Goal: Task Accomplishment & Management: Use online tool/utility

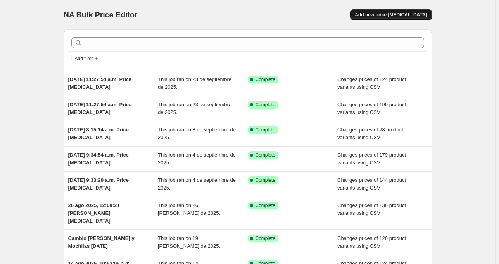
click at [395, 16] on span "Add new price [MEDICAL_DATA]" at bounding box center [391, 15] width 72 height 6
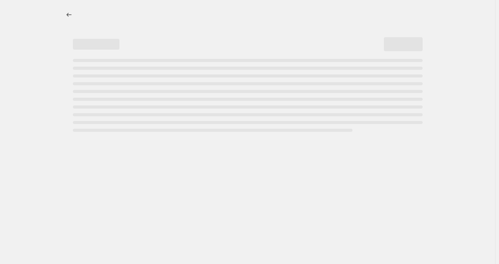
select select "percentage"
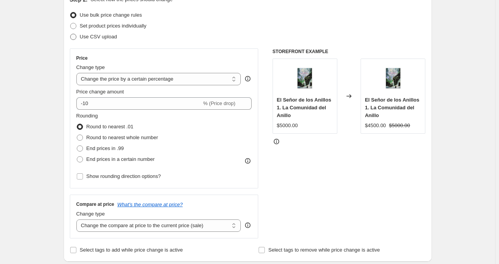
click at [88, 38] on span "Use CSV upload" at bounding box center [98, 37] width 37 height 6
click at [71, 34] on input "Use CSV upload" at bounding box center [70, 34] width 0 height 0
radio input "true"
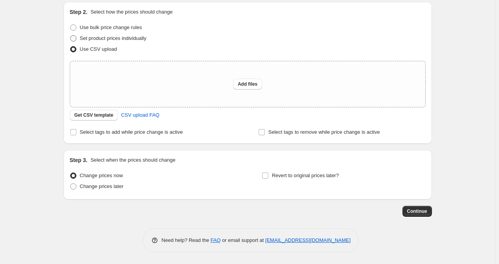
scroll to position [82, 0]
click at [95, 117] on span "Get CSV template" at bounding box center [94, 115] width 39 height 6
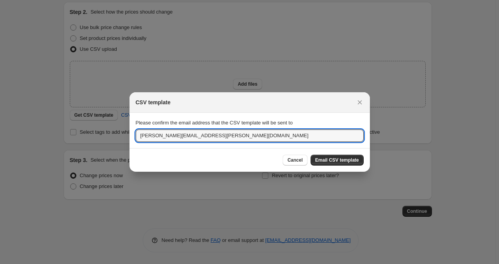
drag, startPoint x: 203, startPoint y: 134, endPoint x: 9, endPoint y: 97, distance: 198.0
click at [83, 264] on div "CSV template Please confirm the email address that the CSV template will be sen…" at bounding box center [249, 264] width 499 height 0
type input "sebastian@mediahuella.com"
click at [354, 159] on span "Email CSV template" at bounding box center [337, 160] width 44 height 6
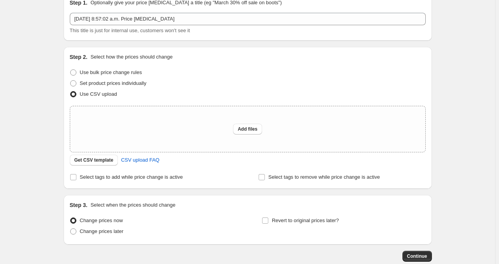
scroll to position [0, 0]
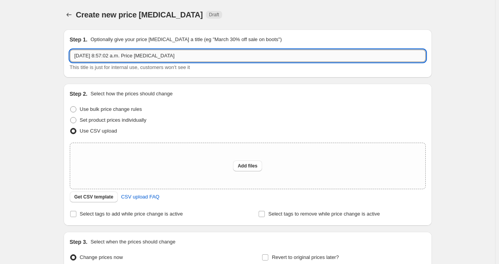
click at [206, 51] on input "24 sep 2025, 8:57:02 a.m. Price change job" at bounding box center [248, 56] width 356 height 12
drag, startPoint x: 163, startPoint y: 49, endPoint x: 11, endPoint y: 33, distance: 152.6
click at [11, 33] on div "Create new price change job. This page is ready Create new price change job Dra…" at bounding box center [248, 173] width 496 height 346
type input "Cambio precios otras categorias"
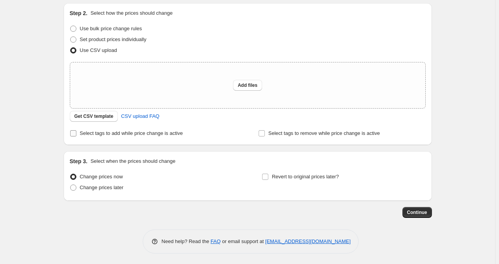
scroll to position [82, 0]
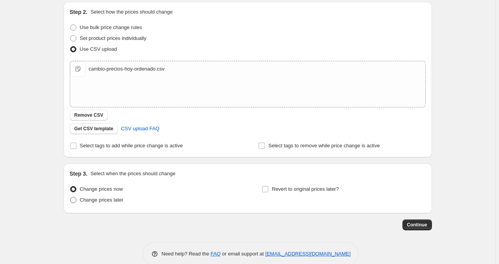
click at [75, 202] on span at bounding box center [73, 200] width 6 height 6
click at [71, 198] on input "Change prices later" at bounding box center [70, 197] width 0 height 0
radio input "true"
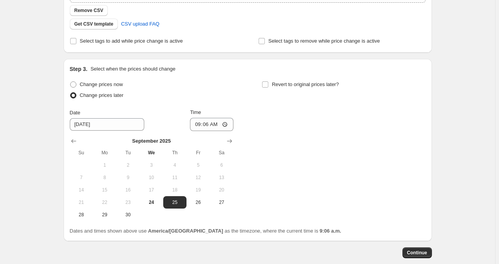
scroll to position [192, 0]
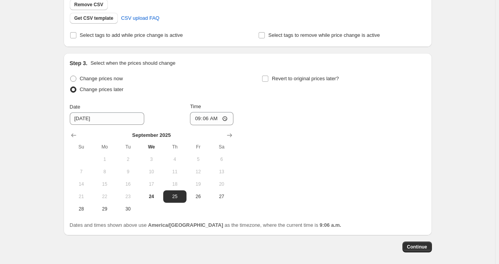
click at [73, 78] on span at bounding box center [73, 79] width 6 height 6
click at [71, 76] on input "Change prices now" at bounding box center [70, 76] width 0 height 0
radio input "true"
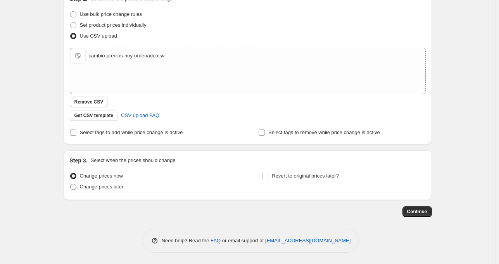
drag, startPoint x: 76, startPoint y: 184, endPoint x: 81, endPoint y: 187, distance: 5.9
click at [76, 185] on span at bounding box center [73, 187] width 6 height 6
click at [71, 184] on input "Change prices later" at bounding box center [70, 184] width 0 height 0
radio input "true"
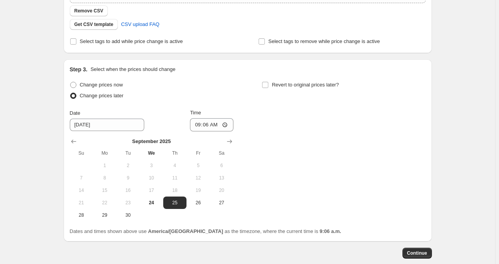
scroll to position [180, 0]
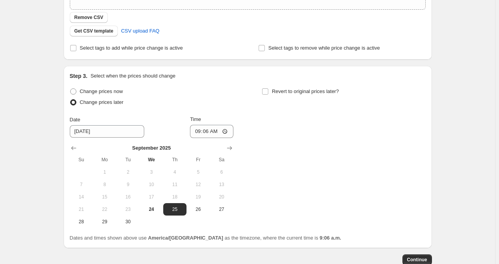
drag, startPoint x: 267, startPoint y: 92, endPoint x: 275, endPoint y: 105, distance: 15.3
click at [267, 92] on input "Revert to original prices later?" at bounding box center [265, 91] width 6 height 6
checkbox input "true"
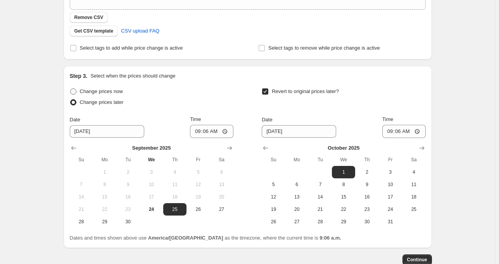
click at [80, 92] on label "Change prices now" at bounding box center [96, 91] width 53 height 11
click at [71, 89] on input "Change prices now" at bounding box center [70, 88] width 0 height 0
radio input "true"
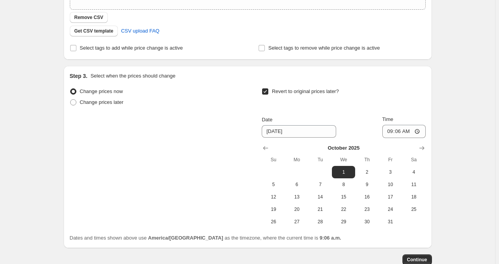
click at [262, 92] on div "Change prices now Change prices later Revert to original prices later? Date 10/…" at bounding box center [248, 157] width 356 height 142
click at [263, 92] on div "Change prices now Change prices later Revert to original prices later? Date 10/…" at bounding box center [248, 157] width 356 height 142
click at [266, 90] on input "Revert to original prices later?" at bounding box center [265, 91] width 6 height 6
checkbox input "false"
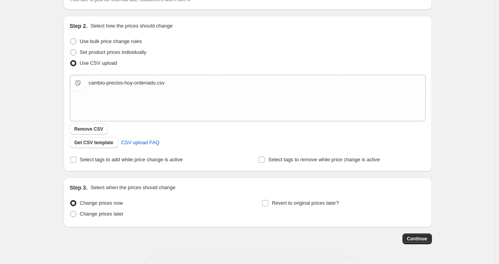
scroll to position [95, 0]
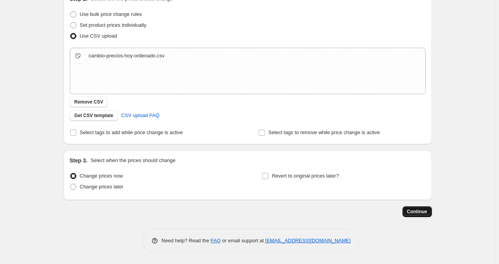
click at [408, 215] on button "Continue" at bounding box center [417, 211] width 29 height 11
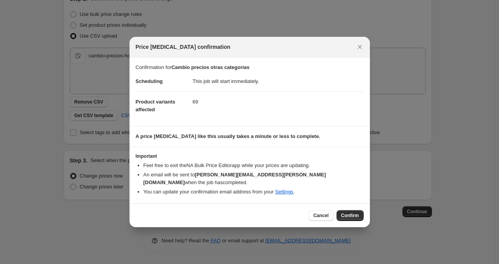
click at [361, 210] on button "Confirm" at bounding box center [350, 215] width 27 height 11
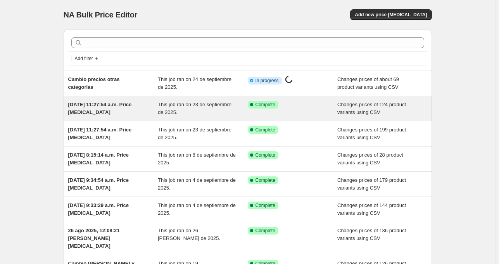
click at [80, 107] on div "[DATE] 11:27:54 a.m. Price [MEDICAL_DATA]" at bounding box center [113, 109] width 90 height 16
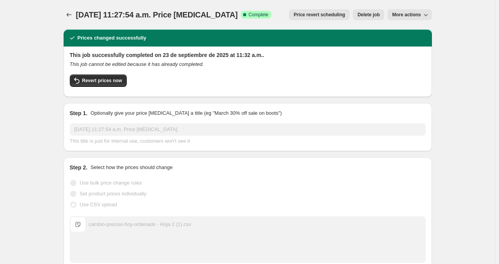
click at [416, 16] on span "More actions" at bounding box center [406, 15] width 29 height 6
click at [407, 45] on span "Export Recap CSV" at bounding box center [414, 44] width 42 height 6
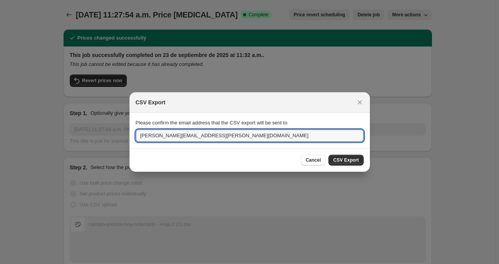
drag, startPoint x: 208, startPoint y: 137, endPoint x: 76, endPoint y: 129, distance: 132.6
type input "sebastian@mediahuella.com"
click at [350, 161] on span "CSV Export" at bounding box center [346, 160] width 26 height 6
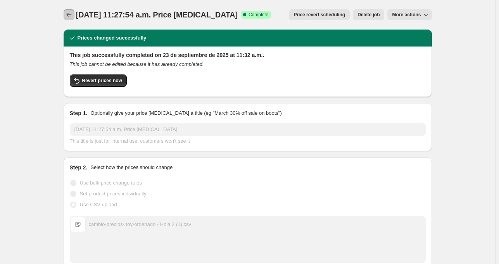
click at [73, 15] on icon "Price change jobs" at bounding box center [69, 15] width 8 height 8
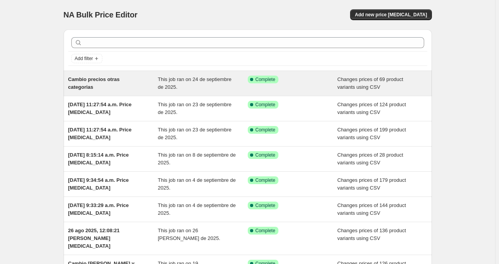
click at [106, 80] on span "Cambio precios otras categorias" at bounding box center [94, 83] width 52 height 14
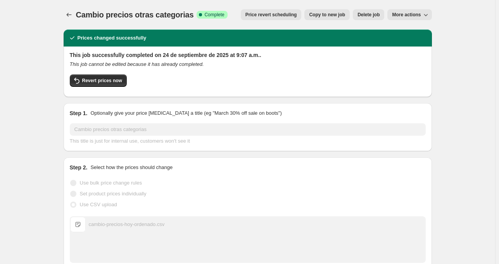
click at [416, 15] on span "More actions" at bounding box center [406, 15] width 29 height 6
click at [412, 30] on span "Export Recap CSV" at bounding box center [414, 31] width 42 height 6
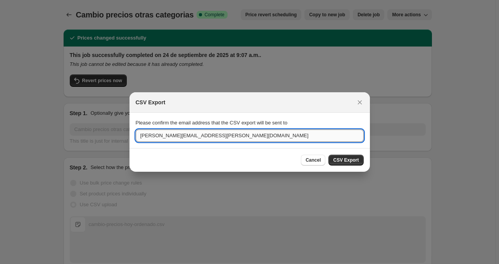
drag, startPoint x: 204, startPoint y: 132, endPoint x: 191, endPoint y: 133, distance: 12.9
click at [191, 133] on input "ana.rios@arcoprime.cl" at bounding box center [250, 136] width 228 height 12
drag, startPoint x: 214, startPoint y: 136, endPoint x: 95, endPoint y: 120, distance: 119.8
type input "sebastian@mediahuella.com"
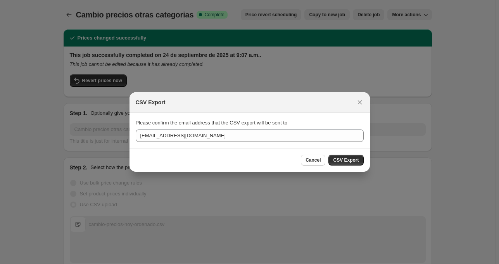
click at [353, 161] on span "CSV Export" at bounding box center [346, 160] width 26 height 6
